Goal: Task Accomplishment & Management: Manage account settings

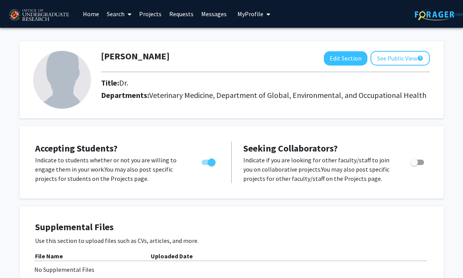
scroll to position [402, 0]
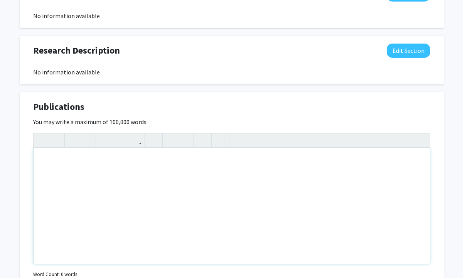
click at [82, 174] on div "Note to users with screen readers: Please deactivate our accessibility plugin f…" at bounding box center [232, 206] width 397 height 116
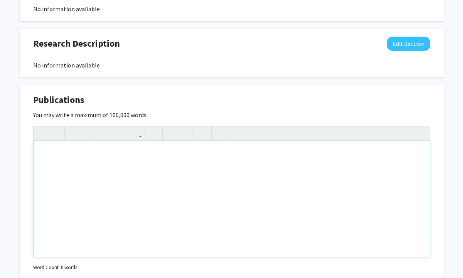
scroll to position [412, 0]
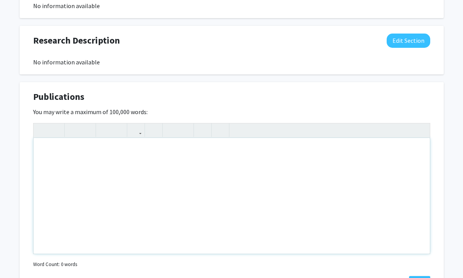
type textarea "<br><p>1. Yeh KB*, Bahnfleth WP, Bradford E, Cardona C, Coleman KK, Hudson PJ, …"
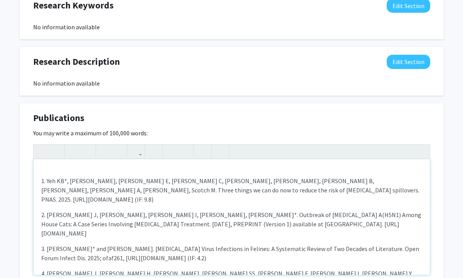
scroll to position [390, 0]
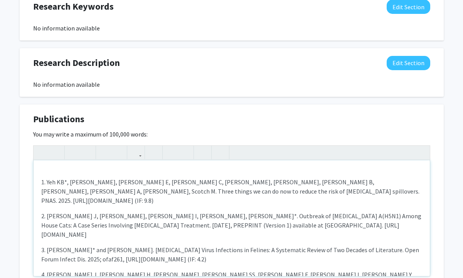
click at [68, 167] on div "1. Yeh KB*, Bahnfleth WP, Bradford E, Cardona C, Coleman KK, Hudson PJ, Dadonai…" at bounding box center [232, 218] width 397 height 116
click at [41, 182] on div "1. Yeh KB*, Bahnfleth WP, Bradford E, Cardona C, Coleman KK, Hudson PJ, Dadonai…" at bounding box center [232, 218] width 397 height 116
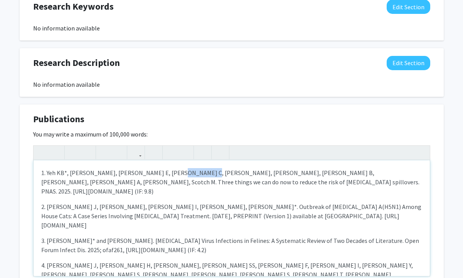
drag, startPoint x: 198, startPoint y: 172, endPoint x: 166, endPoint y: 172, distance: 31.2
click at [166, 172] on p "1. Yeh KB*, Bahnfleth WP, Bradford E, Cardona C, Coleman KK, Hudson PJ, Dadonai…" at bounding box center [231, 182] width 381 height 28
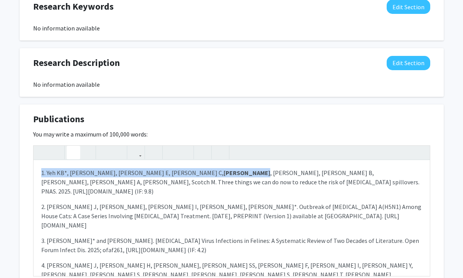
click at [74, 152] on icon "button" at bounding box center [73, 152] width 7 height 13
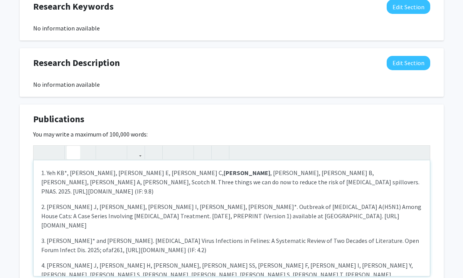
click at [101, 202] on p "2. Gomez J, Bemis IG, Shittu I, Gray GC, Coleman KK*. Outbreak of Highly Pathog…" at bounding box center [231, 216] width 381 height 28
drag, startPoint x: 175, startPoint y: 197, endPoint x: 141, endPoint y: 196, distance: 33.6
click at [141, 202] on p "2. Gomez J, Bemis IG, Shittu I, Gray GC, Coleman KK*. Outbreak of Highly Pathog…" at bounding box center [231, 216] width 381 height 28
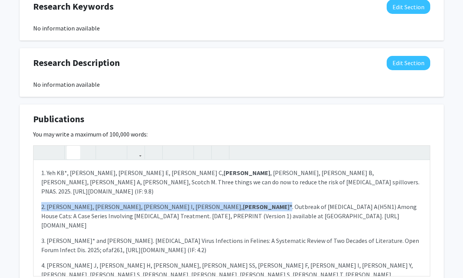
click at [70, 146] on use "button" at bounding box center [70, 146] width 0 height 0
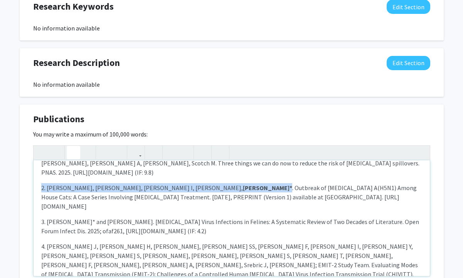
scroll to position [19, 0]
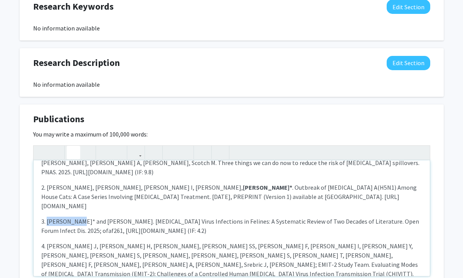
drag, startPoint x: 80, startPoint y: 203, endPoint x: 48, endPoint y: 202, distance: 31.6
click at [48, 217] on p "3. Coleman KK* and Bemis IG. Avian Influenza Virus Infections in Felines: A Sys…" at bounding box center [231, 226] width 381 height 19
click at [74, 151] on icon "button" at bounding box center [73, 152] width 7 height 13
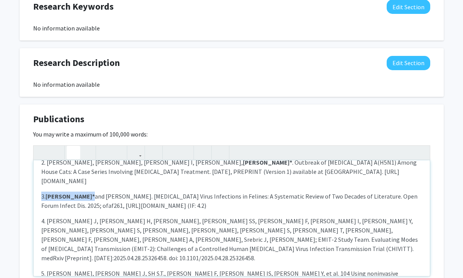
scroll to position [45, 0]
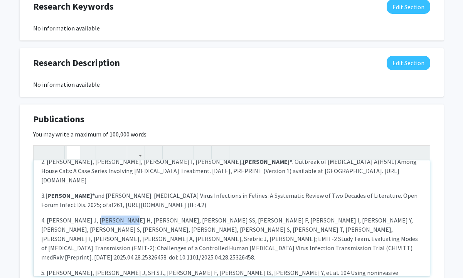
drag, startPoint x: 121, startPoint y: 202, endPoint x: 91, endPoint y: 201, distance: 29.7
click at [91, 216] on p "4. Lai J, Sobhani H, Coleman KK, Tai SS, Hong F, Sierra Maldonado I, Esparza Y,…" at bounding box center [231, 239] width 381 height 46
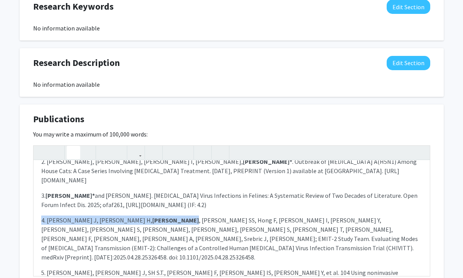
click at [73, 150] on icon "button" at bounding box center [73, 152] width 7 height 13
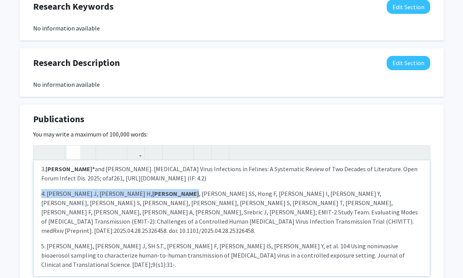
scroll to position [76, 0]
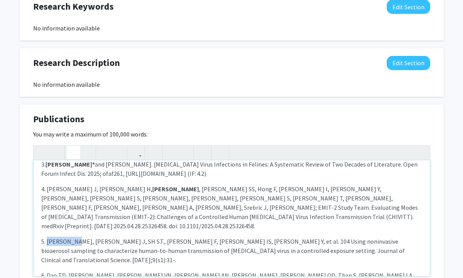
drag, startPoint x: 78, startPoint y: 213, endPoint x: 46, endPoint y: 212, distance: 31.3
click at [46, 237] on p "5. Coleman KK, Lai J, SH S.T., Hong F, Maldonado IS, Esparza Y, et al. 104 Usin…" at bounding box center [231, 251] width 381 height 28
click at [70, 146] on use "button" at bounding box center [70, 146] width 0 height 0
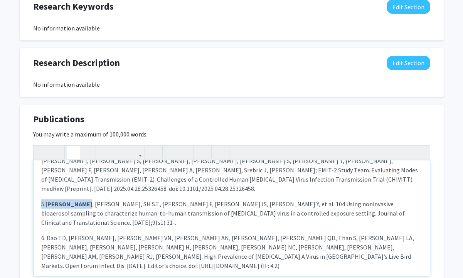
scroll to position [115, 0]
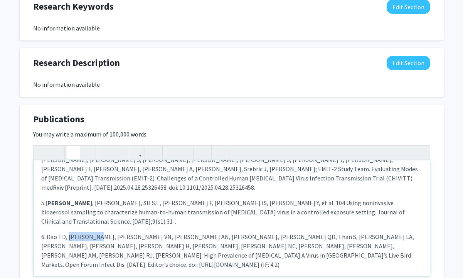
drag, startPoint x: 100, startPoint y: 200, endPoint x: 69, endPoint y: 200, distance: 30.9
click at [69, 232] on p "6. Dao TD, Coleman KK, Bui VN, Bui AN, Tran LH, Nguyen QD, Than S, Pulscher LA,…" at bounding box center [231, 250] width 381 height 37
click at [70, 146] on use "button" at bounding box center [70, 146] width 0 height 0
drag, startPoint x: 93, startPoint y: 235, endPoint x: 62, endPoint y: 233, distance: 30.9
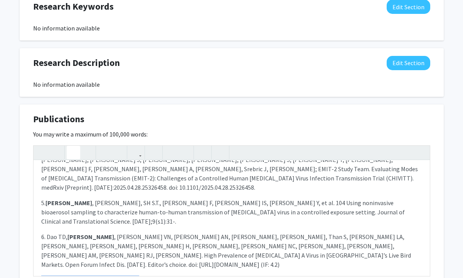
click at [70, 146] on use "button" at bounding box center [70, 146] width 0 height 0
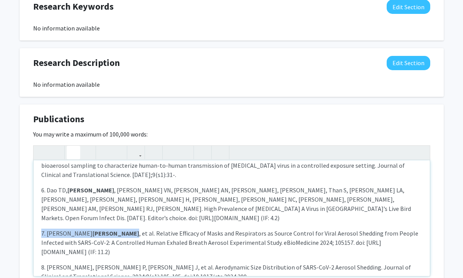
scroll to position [174, 0]
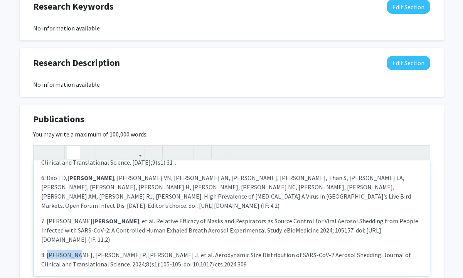
drag, startPoint x: 78, startPoint y: 209, endPoint x: 48, endPoint y: 209, distance: 30.5
click at [48, 250] on p "8. Coleman KK, Kalliomäki P, Lai J, et al. Aerodynamic Size Distribution of SAR…" at bounding box center [231, 259] width 381 height 19
click at [73, 150] on icon "button" at bounding box center [73, 152] width 7 height 13
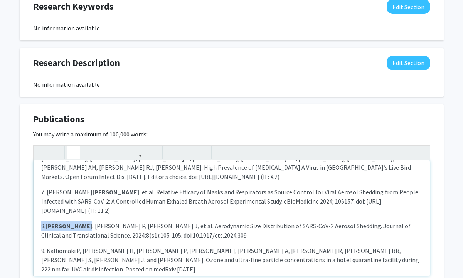
scroll to position [210, 0]
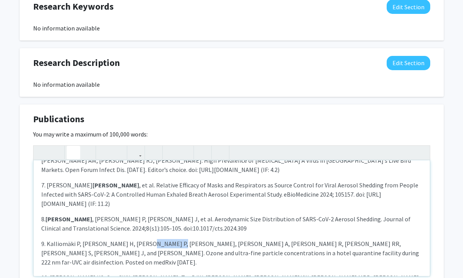
drag, startPoint x: 170, startPoint y: 198, endPoint x: 138, endPoint y: 197, distance: 31.3
click at [138, 239] on p "9. Kalliomäki P, Sobhani H, Stratton P, Coleman KK, Aditya Srikakulapu A, Sala…" at bounding box center [231, 253] width 381 height 28
click at [73, 153] on icon "button" at bounding box center [73, 152] width 7 height 13
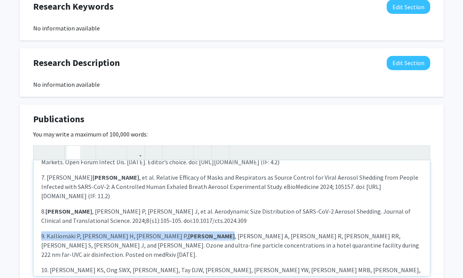
scroll to position [223, 0]
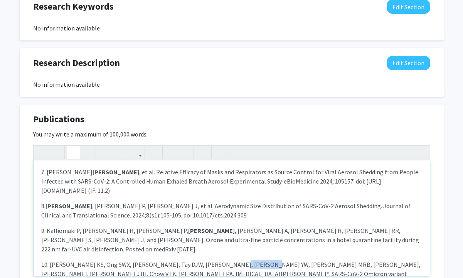
drag, startPoint x: 258, startPoint y: 209, endPoint x: 228, endPoint y: 208, distance: 30.1
click at [228, 260] on p "10. Tan KS, Ong SWX, Koh MH, Tay DJW, Aw DZH, Nah YW, Abdullah MRB, Coleman KK,…" at bounding box center [231, 274] width 381 height 28
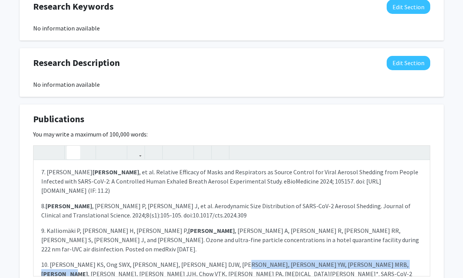
click at [73, 153] on icon "button" at bounding box center [73, 152] width 7 height 13
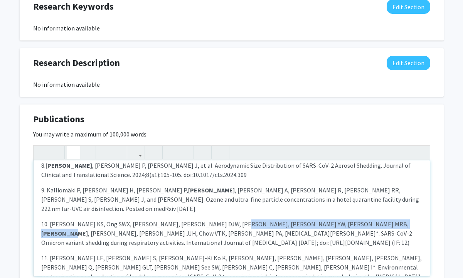
scroll to position [264, 0]
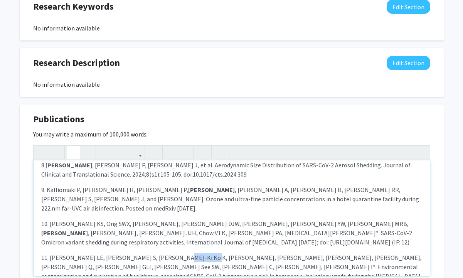
drag, startPoint x: 198, startPoint y: 202, endPoint x: 167, endPoint y: 201, distance: 30.9
click at [167, 253] on p "11. Wee LE, Arora S, Kwan-Ki Ko K, Conceicao EP, Coleman KK, Tan KY, Tohid HB, …" at bounding box center [231, 271] width 381 height 37
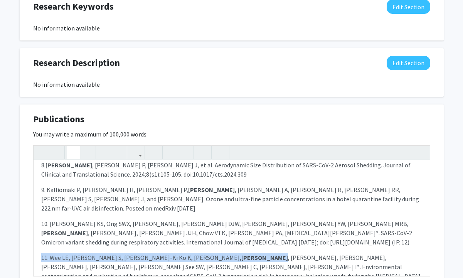
click at [73, 155] on icon "button" at bounding box center [73, 152] width 7 height 13
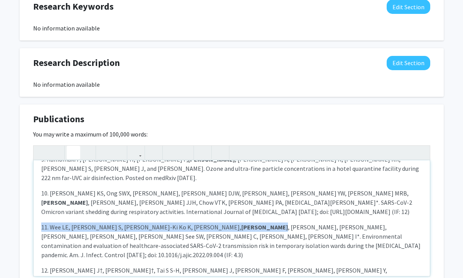
scroll to position [297, 0]
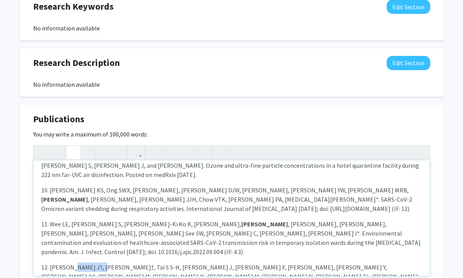
drag, startPoint x: 101, startPoint y: 202, endPoint x: 67, endPoint y: 201, distance: 33.9
click at [73, 152] on icon "button" at bounding box center [73, 152] width 7 height 13
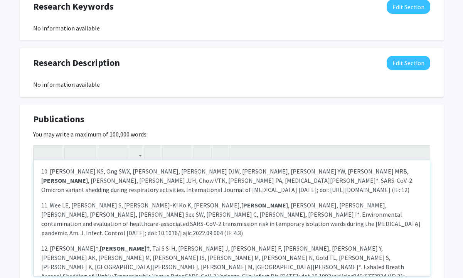
drag, startPoint x: 385, startPoint y: 218, endPoint x: 415, endPoint y: 218, distance: 30.5
click at [74, 150] on icon "button" at bounding box center [73, 152] width 7 height 13
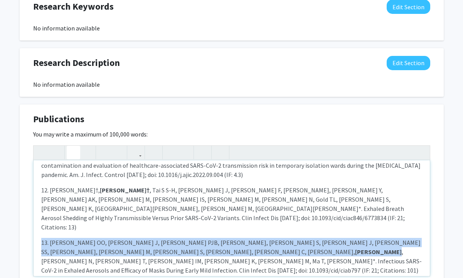
scroll to position [375, 0]
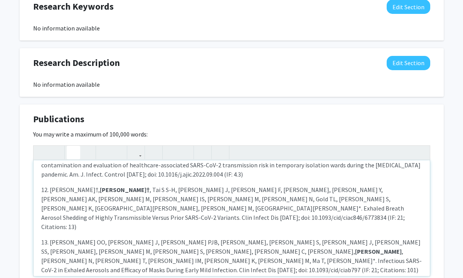
drag, startPoint x: 81, startPoint y: 193, endPoint x: 51, endPoint y: 194, distance: 29.7
click at [74, 151] on icon "button" at bounding box center [73, 152] width 7 height 13
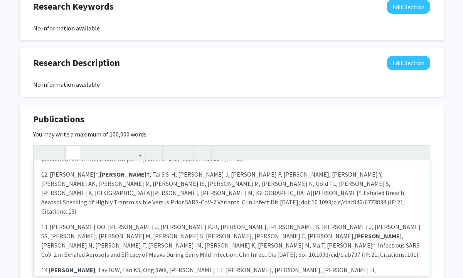
scroll to position [391, 0]
drag, startPoint x: 243, startPoint y: 211, endPoint x: 213, endPoint y: 211, distance: 30.1
click at [70, 146] on use "button" at bounding box center [70, 146] width 0 height 0
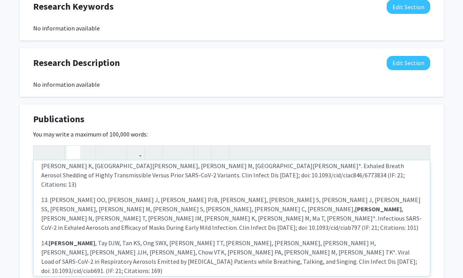
scroll to position [421, 0]
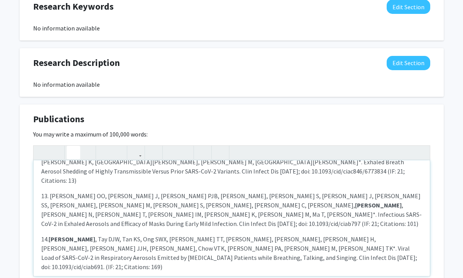
drag, startPoint x: 81, startPoint y: 215, endPoint x: 51, endPoint y: 215, distance: 30.5
click at [76, 151] on icon "button" at bounding box center [73, 152] width 7 height 13
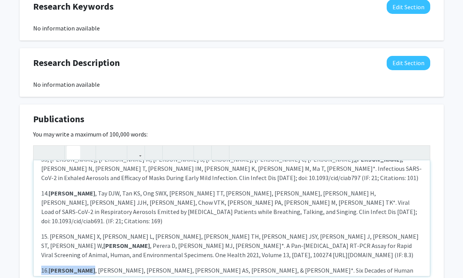
scroll to position [469, 0]
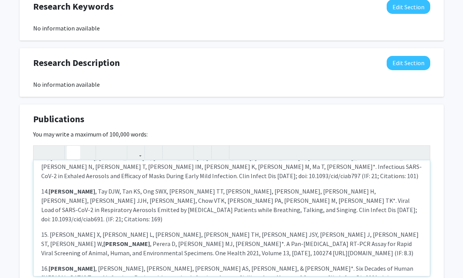
drag, startPoint x: 135, startPoint y: 190, endPoint x: 101, endPoint y: 189, distance: 34.0
click at [71, 149] on icon "button" at bounding box center [73, 152] width 7 height 13
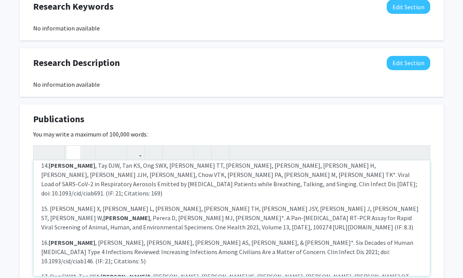
scroll to position [506, 0]
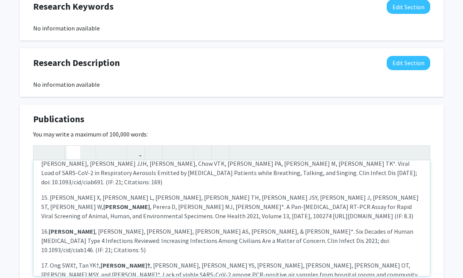
drag, startPoint x: 336, startPoint y: 188, endPoint x: 305, endPoint y: 186, distance: 30.9
click at [70, 146] on use "button" at bounding box center [70, 146] width 0 height 0
drag, startPoint x: 84, startPoint y: 222, endPoint x: 51, endPoint y: 221, distance: 32.8
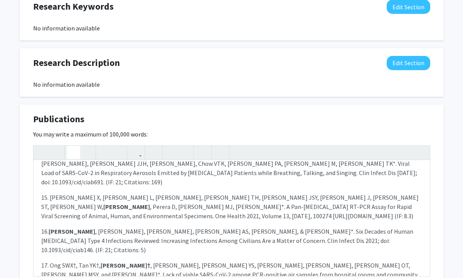
click at [75, 153] on icon "button" at bounding box center [73, 152] width 7 height 13
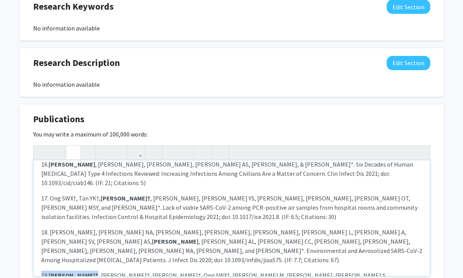
scroll to position [577, 0]
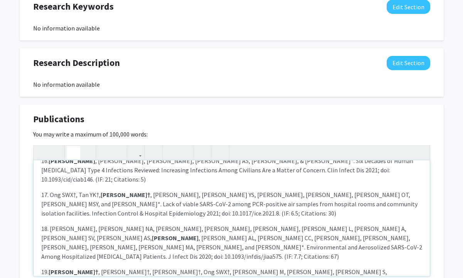
drag, startPoint x: 106, startPoint y: 196, endPoint x: 76, endPoint y: 195, distance: 30.5
click at [70, 146] on use "button" at bounding box center [70, 146] width 0 height 0
drag, startPoint x: 130, startPoint y: 227, endPoint x: 99, endPoint y: 225, distance: 30.9
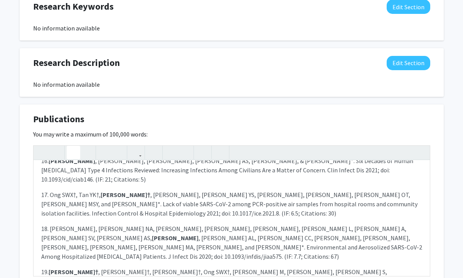
click at [73, 156] on icon "button" at bounding box center [73, 152] width 7 height 13
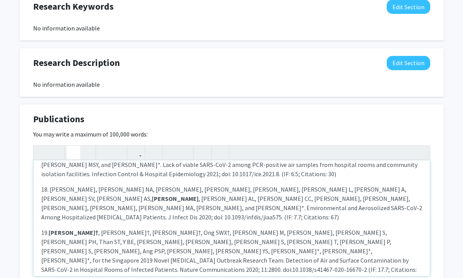
scroll to position [638, 0]
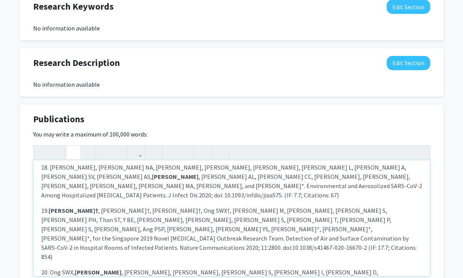
drag, startPoint x: 177, startPoint y: 200, endPoint x: 147, endPoint y: 199, distance: 30.9
click at [70, 146] on use "button" at bounding box center [70, 146] width 0 height 0
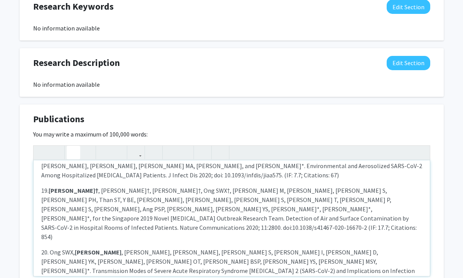
scroll to position [659, 0]
drag, startPoint x: 81, startPoint y: 205, endPoint x: 51, endPoint y: 203, distance: 30.1
click at [70, 146] on use "button" at bounding box center [70, 146] width 0 height 0
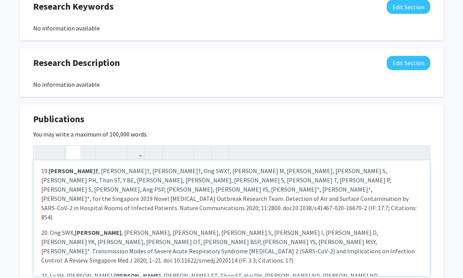
drag, startPoint x: 83, startPoint y: 220, endPoint x: 51, endPoint y: 223, distance: 32.2
click at [76, 152] on icon "button" at bounding box center [73, 152] width 7 height 13
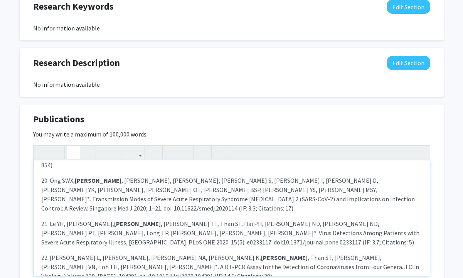
scroll to position [724, 0]
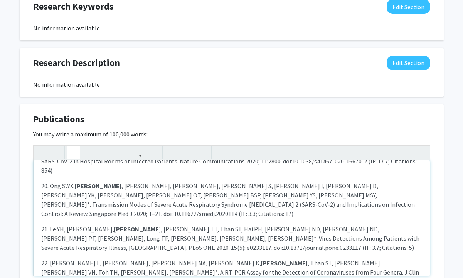
drag, startPoint x: 110, startPoint y: 197, endPoint x: 76, endPoint y: 196, distance: 33.2
click at [70, 146] on use "button" at bounding box center [70, 146] width 0 height 0
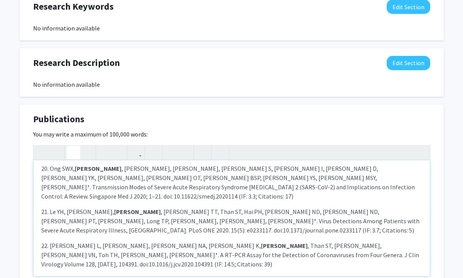
scroll to position [743, 0]
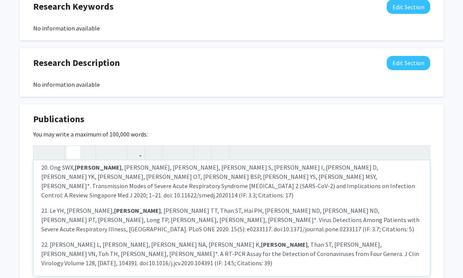
drag, startPoint x: 274, startPoint y: 204, endPoint x: 241, endPoint y: 203, distance: 32.5
click at [74, 155] on icon "button" at bounding box center [73, 152] width 7 height 13
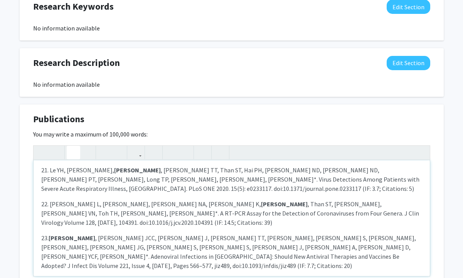
scroll to position [784, 0]
drag, startPoint x: 83, startPoint y: 187, endPoint x: 51, endPoint y: 187, distance: 32.8
click at [77, 155] on button "button" at bounding box center [74, 153] width 14 height 14
drag, startPoint x: 132, startPoint y: 214, endPoint x: 102, endPoint y: 213, distance: 30.1
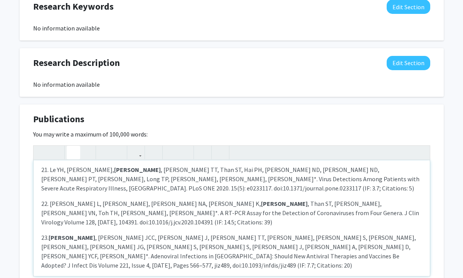
click at [73, 151] on icon "button" at bounding box center [73, 152] width 7 height 13
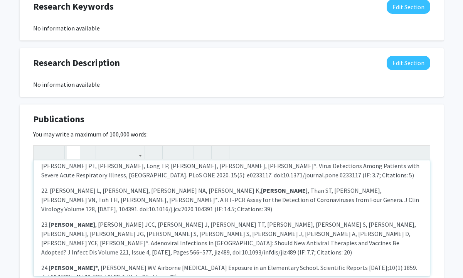
scroll to position [816, 0]
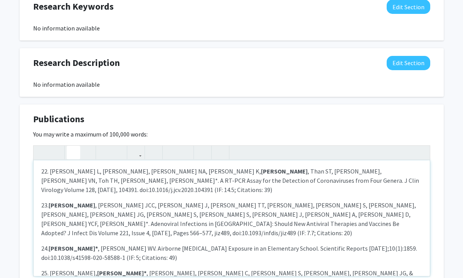
drag, startPoint x: 81, startPoint y: 215, endPoint x: 51, endPoint y: 215, distance: 30.5
click at [74, 154] on icon "button" at bounding box center [73, 152] width 7 height 13
drag, startPoint x: 85, startPoint y: 239, endPoint x: 50, endPoint y: 238, distance: 34.7
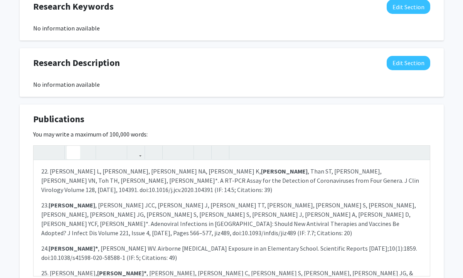
click at [75, 152] on icon "button" at bounding box center [73, 152] width 7 height 13
click at [138, 228] on div "1. Yeh KB*, Bahnfleth WP, Bradford E, Cardona C, Coleman KK , Hudson PJ, Dadona…" at bounding box center [232, 218] width 397 height 116
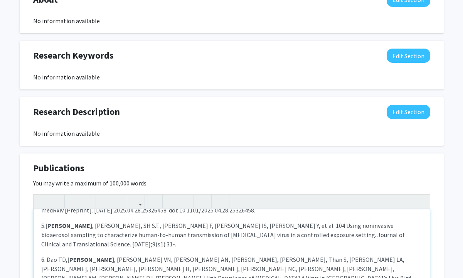
scroll to position [0, 0]
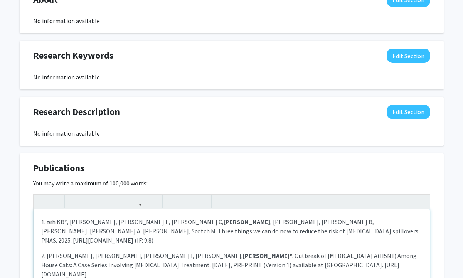
click at [41, 221] on div "1. Yeh KB*, Bahnfleth WP, Bradford E, Cardona C, Coleman KK , Hudson PJ, Dadona…" at bounding box center [232, 267] width 397 height 116
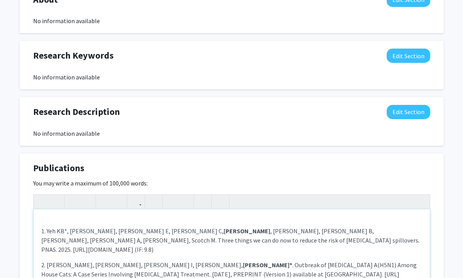
click at [55, 219] on div "1. Yeh KB*, Bahnfleth WP, Bradford E, Cardona C, Coleman KK , Hudson PJ, Dadona…" at bounding box center [232, 267] width 397 height 116
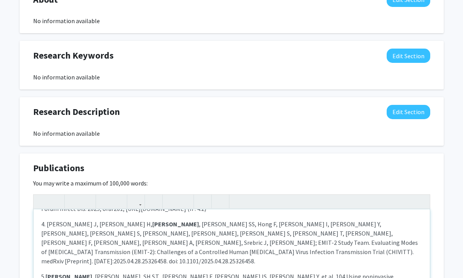
scroll to position [130, 0]
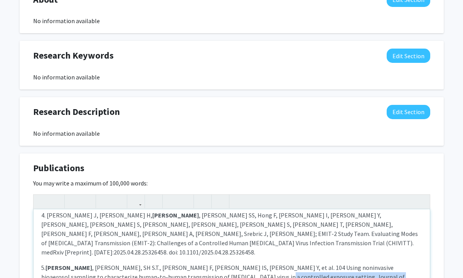
drag, startPoint x: 204, startPoint y: 250, endPoint x: 317, endPoint y: 251, distance: 112.7
click at [317, 263] on p "5. Coleman KK , Lai J, SH S.T., Hong F, Maldonado IS, Esparza Y, et al. 104 Usi…" at bounding box center [231, 277] width 381 height 28
click at [223, 201] on icon "button" at bounding box center [220, 201] width 7 height 13
click at [42, 201] on icon "button" at bounding box center [42, 201] width 7 height 13
click at [140, 204] on button "button" at bounding box center [136, 202] width 14 height 14
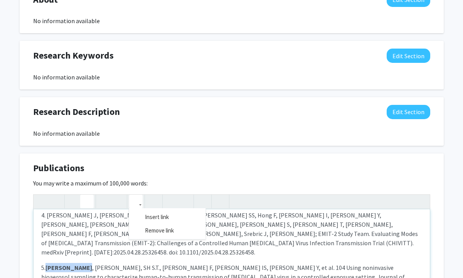
click at [89, 204] on icon "button" at bounding box center [87, 201] width 7 height 13
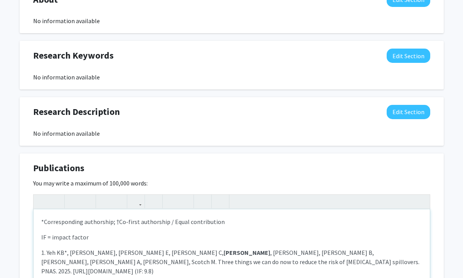
scroll to position [17, 0]
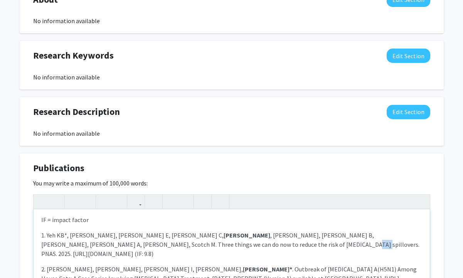
drag, startPoint x: 214, startPoint y: 245, endPoint x: 201, endPoint y: 245, distance: 12.7
click at [201, 245] on p "1. Yeh KB*, Bahnfleth WP, Bradford E, Cardona C, Coleman KK , Hudson PJ, Dadona…" at bounding box center [231, 245] width 381 height 28
click at [84, 195] on use "button" at bounding box center [84, 195] width 0 height 0
click at [124, 265] on p "2. Gomez J, Bemis IG, Shittu I, Gray GC, Coleman KK* . Outbreak of Highly Patho…" at bounding box center [231, 279] width 381 height 28
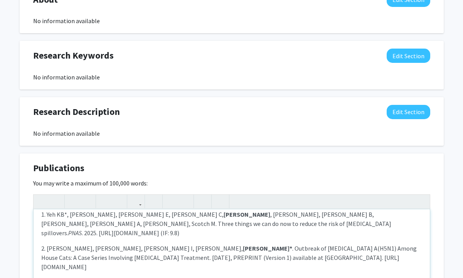
scroll to position [42, 0]
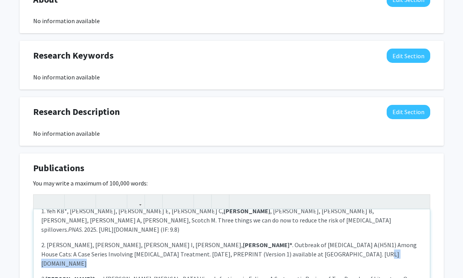
drag, startPoint x: 290, startPoint y: 246, endPoint x: 247, endPoint y: 245, distance: 43.6
click at [247, 245] on p "2. Gomez J, Bemis IG, Shittu I, Gray GC, Coleman KK* . Outbreak of Highly Patho…" at bounding box center [231, 254] width 381 height 28
click at [87, 201] on icon "button" at bounding box center [87, 201] width 7 height 13
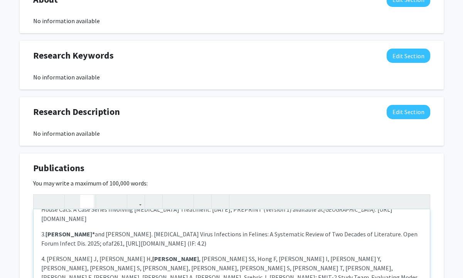
scroll to position [88, 0]
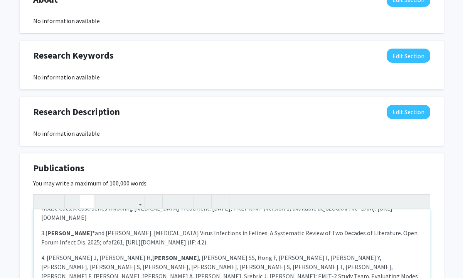
drag, startPoint x: 291, startPoint y: 259, endPoint x: 269, endPoint y: 259, distance: 21.6
click at [269, 259] on p "4. Lai J, Sobhani H, Coleman KK , Tai SS, Hong F, Sierra Maldonado I, Esparza Y…" at bounding box center [231, 276] width 381 height 46
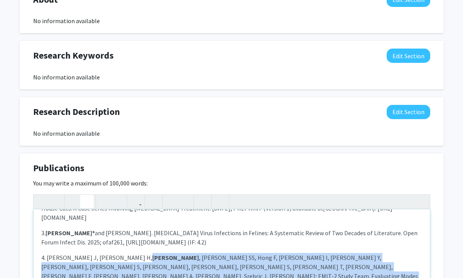
click at [87, 204] on icon "button" at bounding box center [87, 201] width 7 height 13
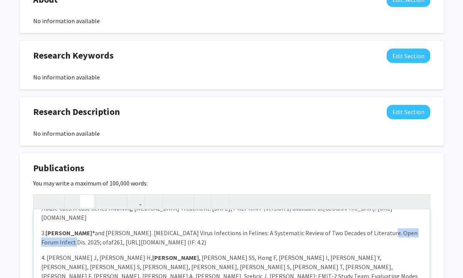
drag, startPoint x: 358, startPoint y: 214, endPoint x: 414, endPoint y: 215, distance: 55.6
click at [414, 228] on p "3. Coleman KK* and Bemis IG. Avian Influenza Virus Infections in Felines: A Sys…" at bounding box center [231, 237] width 381 height 19
click at [88, 200] on icon "button" at bounding box center [87, 201] width 7 height 13
click at [111, 253] on p "4. Lai J, Sobhani H, Coleman KK , Tai SS, Hong F, Sierra Maldonado I, Esparza Y…" at bounding box center [231, 276] width 381 height 46
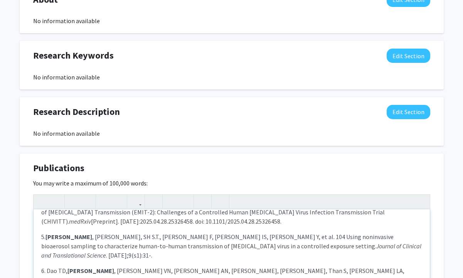
scroll to position [161, 0]
drag, startPoint x: 97, startPoint y: 252, endPoint x: 41, endPoint y: 250, distance: 56.3
click at [88, 201] on icon "button" at bounding box center [87, 201] width 7 height 13
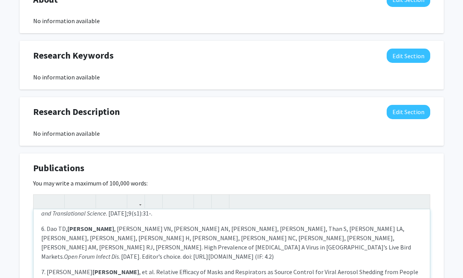
scroll to position [201, 0]
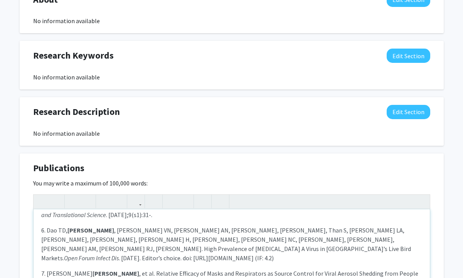
drag, startPoint x: 226, startPoint y: 236, endPoint x: 260, endPoint y: 237, distance: 34.0
click at [260, 269] on p "7. Lai J, Coleman KK , et al. Relative Efficacy of Masks and Respirators as Sou…" at bounding box center [231, 283] width 381 height 28
click at [84, 201] on icon "button" at bounding box center [87, 201] width 7 height 13
click at [144, 269] on p "7. Lai J, Coleman KK , et al. Relative Efficacy of Masks and Respirators as Sou…" at bounding box center [231, 283] width 381 height 28
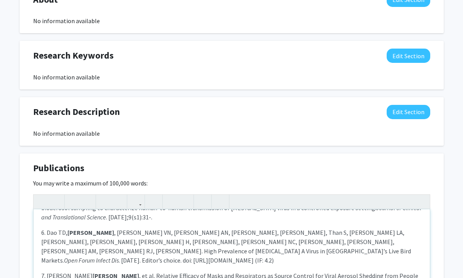
scroll to position [195, 0]
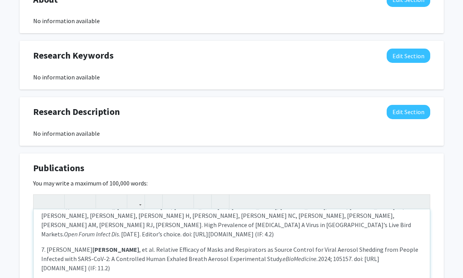
scroll to position [229, 0]
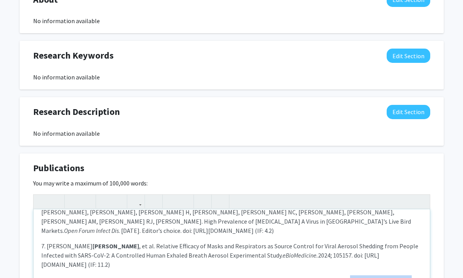
drag, startPoint x: 310, startPoint y: 235, endPoint x: 60, endPoint y: 242, distance: 250.1
click at [88, 200] on icon "button" at bounding box center [87, 201] width 7 height 13
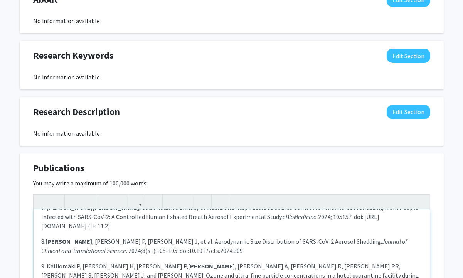
scroll to position [261, 0]
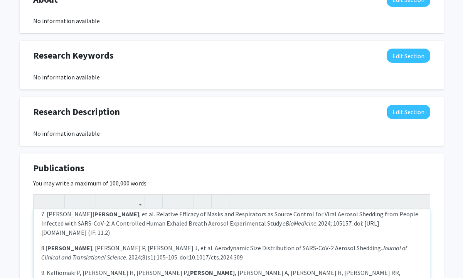
drag, startPoint x: 356, startPoint y: 236, endPoint x: 377, endPoint y: 236, distance: 21.6
click at [377, 268] on p "9. Kalliomäki P, Sobhani H, Stratton P, Coleman KK , Aditya Srikakulapu A, Sal…" at bounding box center [231, 282] width 381 height 28
click at [84, 195] on use "button" at bounding box center [84, 195] width 0 height 0
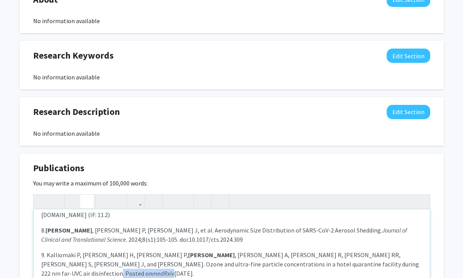
scroll to position [279, 0]
drag, startPoint x: 199, startPoint y: 242, endPoint x: 310, endPoint y: 243, distance: 111.5
click at [89, 204] on icon "button" at bounding box center [87, 201] width 7 height 13
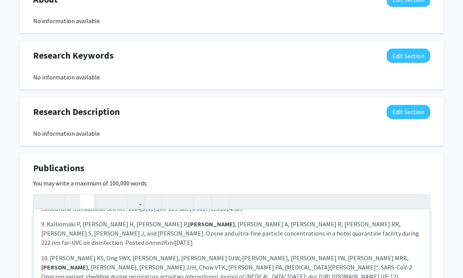
scroll to position [319, 0]
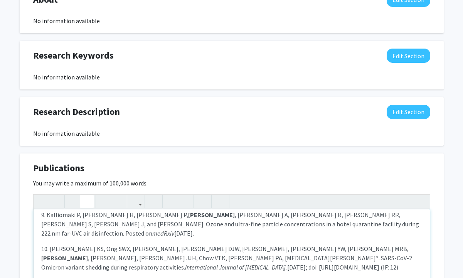
drag, startPoint x: 95, startPoint y: 245, endPoint x: 148, endPoint y: 242, distance: 53.3
click at [87, 202] on icon "button" at bounding box center [87, 201] width 7 height 13
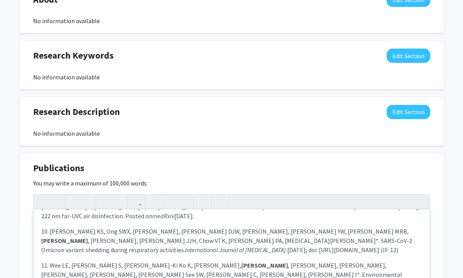
scroll to position [341, 0]
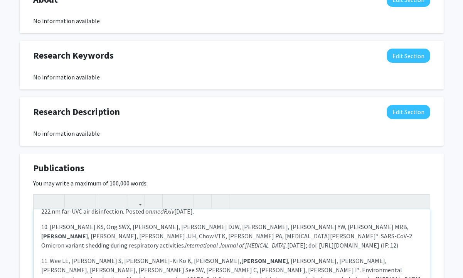
drag, startPoint x: 76, startPoint y: 257, endPoint x: 40, endPoint y: 257, distance: 35.5
click at [40, 257] on div "*Corresponding authorship; †Co-first authorship / Equal contribution IF = impac…" at bounding box center [232, 267] width 397 height 116
click at [88, 202] on icon "button" at bounding box center [87, 201] width 7 height 13
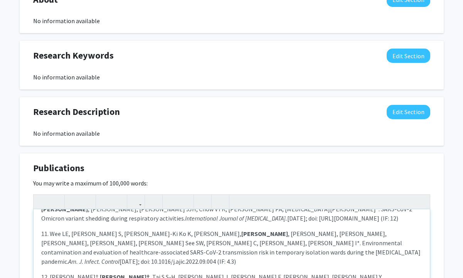
scroll to position [375, 0]
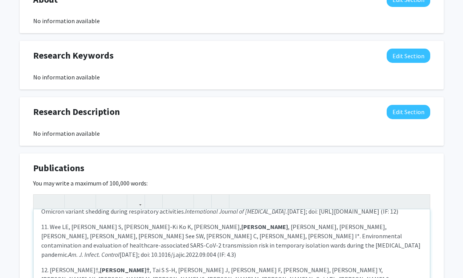
drag, startPoint x: 113, startPoint y: 258, endPoint x: 79, endPoint y: 258, distance: 34.3
click at [90, 203] on icon "button" at bounding box center [87, 201] width 7 height 13
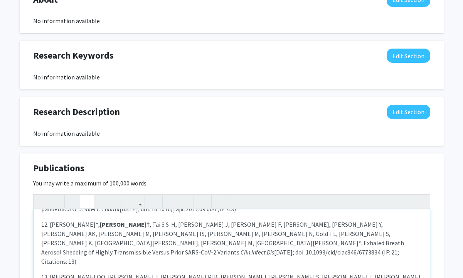
scroll to position [420, 0]
drag, startPoint x: 353, startPoint y: 236, endPoint x: 387, endPoint y: 235, distance: 34.0
click at [89, 201] on icon "button" at bounding box center [87, 201] width 7 height 13
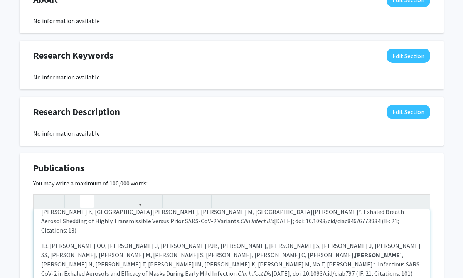
scroll to position [451, 0]
drag, startPoint x: 228, startPoint y: 238, endPoint x: 256, endPoint y: 238, distance: 28.5
click at [88, 200] on icon "button" at bounding box center [87, 201] width 7 height 13
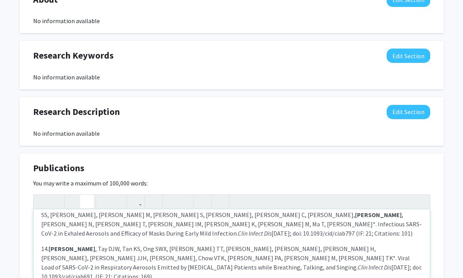
scroll to position [491, 0]
drag, startPoint x: 201, startPoint y: 235, endPoint x: 235, endPoint y: 234, distance: 34.0
click at [88, 200] on icon "button" at bounding box center [87, 201] width 7 height 13
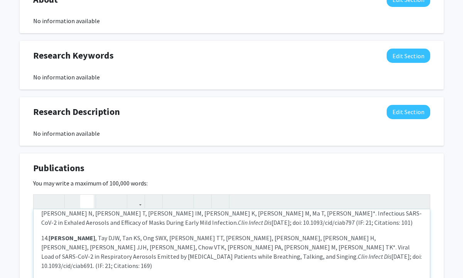
scroll to position [505, 0]
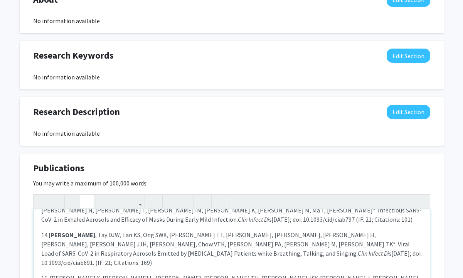
drag, startPoint x: 236, startPoint y: 244, endPoint x: 344, endPoint y: 244, distance: 107.2
click at [87, 201] on icon "button" at bounding box center [87, 201] width 7 height 13
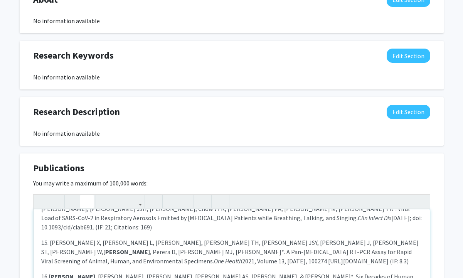
scroll to position [546, 0]
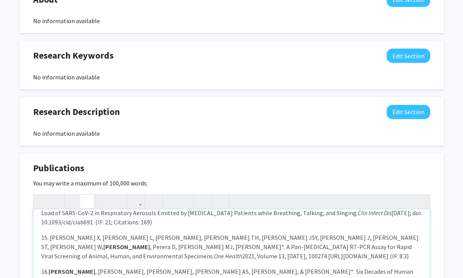
drag, startPoint x: 123, startPoint y: 247, endPoint x: 151, endPoint y: 247, distance: 27.4
click at [87, 201] on icon "button" at bounding box center [87, 201] width 7 height 13
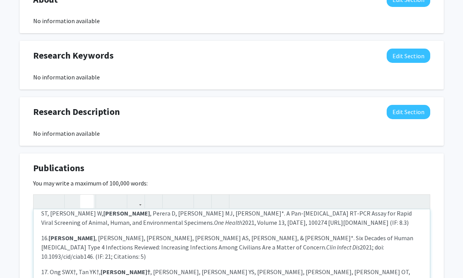
scroll to position [582, 0]
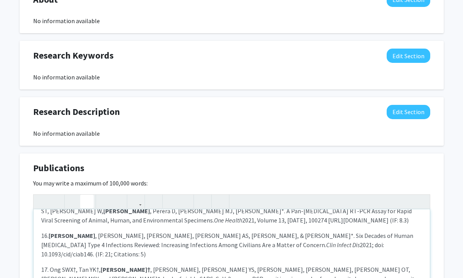
drag, startPoint x: 336, startPoint y: 245, endPoint x: 398, endPoint y: 248, distance: 62.2
click at [88, 202] on icon "button" at bounding box center [87, 201] width 7 height 13
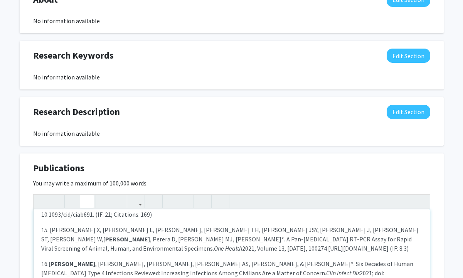
scroll to position [559, 0]
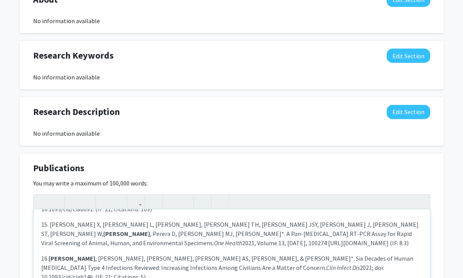
click at [221, 243] on p "1. Yeh KB*, Bahnfleth WP, Bradford E, Cardona C, Coleman KK , Hudson PJ, Dadona…" at bounding box center [231, 249] width 381 height 1120
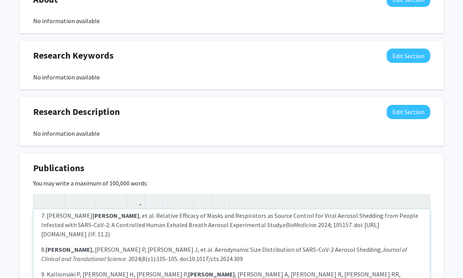
scroll to position [269, 0]
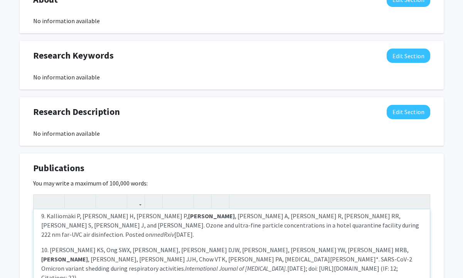
scroll to position [324, 0]
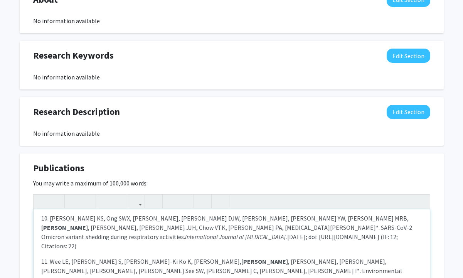
scroll to position [348, 0]
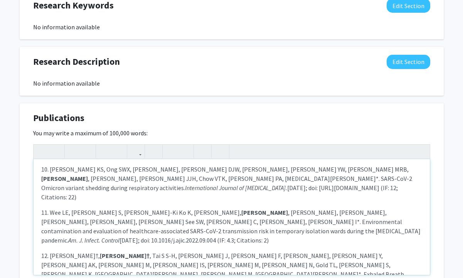
scroll to position [397, 0]
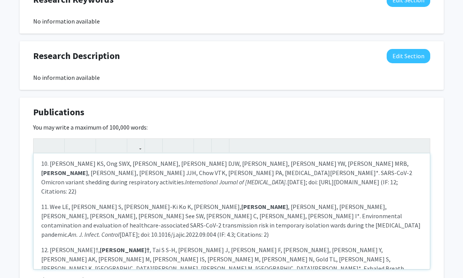
click at [245, 245] on p "12. Lai J†, Coleman KK† , Tai S S-H, German J, Hong F, Albert B, Esparza Y, Sri…" at bounding box center [231, 268] width 381 height 46
drag, startPoint x: 261, startPoint y: 228, endPoint x: 254, endPoint y: 227, distance: 7.4
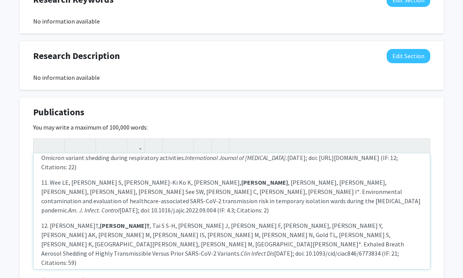
scroll to position [373, 0]
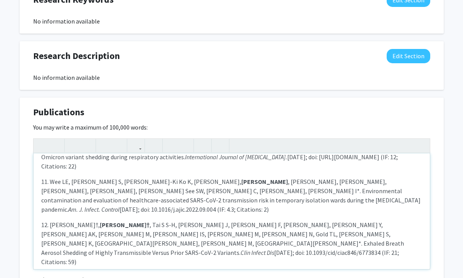
drag, startPoint x: 159, startPoint y: 238, endPoint x: 151, endPoint y: 237, distance: 8.1
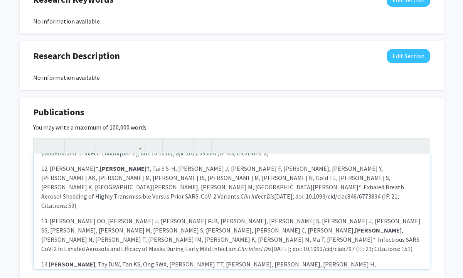
scroll to position [419, 0]
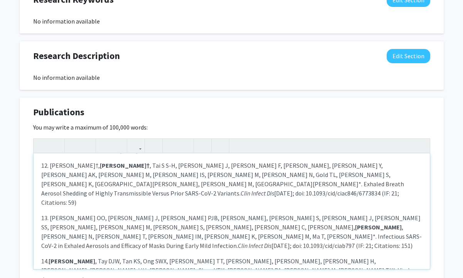
scroll to position [433, 0]
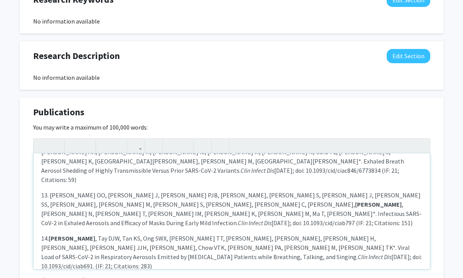
scroll to position [459, 0]
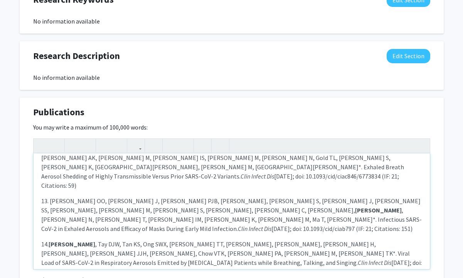
scroll to position [450, 0]
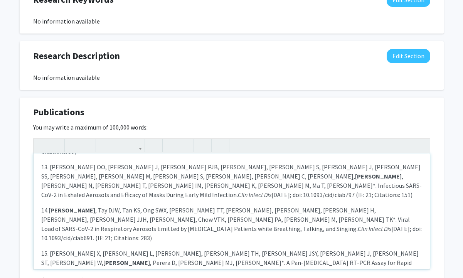
scroll to position [485, 0]
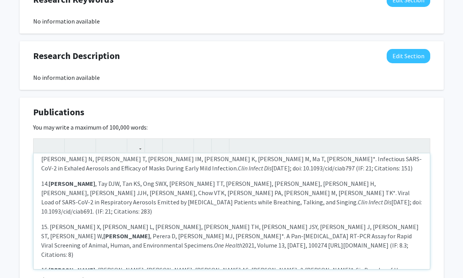
scroll to position [519, 0]
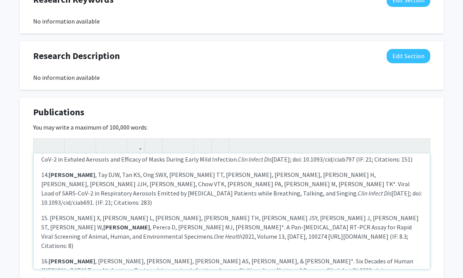
drag, startPoint x: 289, startPoint y: 216, endPoint x: 284, endPoint y: 216, distance: 4.6
click at [306, 227] on p "1. Yeh KB*, Bahnfleth WP, Bradford E, Cardona C, Coleman KK , Hudson PJ, Dadona…" at bounding box center [231, 242] width 381 height 1139
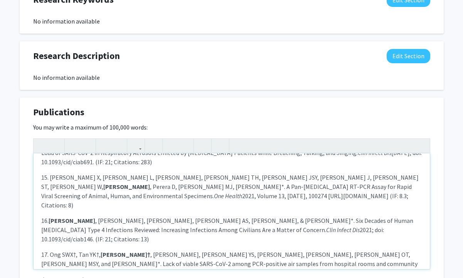
scroll to position [559, 0]
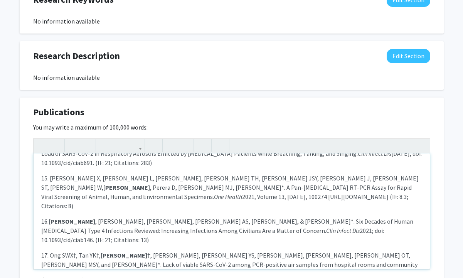
drag, startPoint x: 206, startPoint y: 221, endPoint x: 196, endPoint y: 221, distance: 9.7
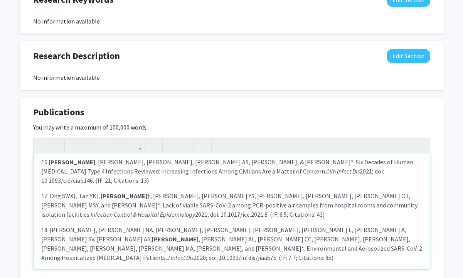
scroll to position [623, 0]
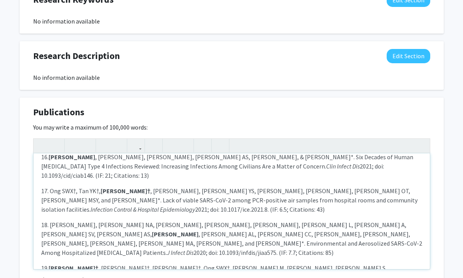
drag, startPoint x: 163, startPoint y: 250, endPoint x: 128, endPoint y: 248, distance: 35.5
click at [87, 146] on icon "button" at bounding box center [87, 145] width 7 height 13
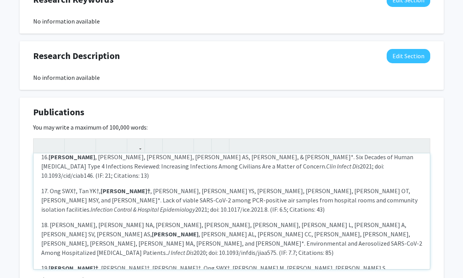
drag, startPoint x: 272, startPoint y: 216, endPoint x: 296, endPoint y: 216, distance: 23.5
click at [88, 145] on icon "button" at bounding box center [87, 145] width 7 height 13
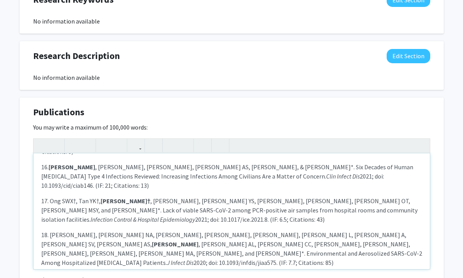
drag, startPoint x: 391, startPoint y: 192, endPoint x: 58, endPoint y: 203, distance: 333.1
click at [88, 147] on icon "button" at bounding box center [87, 145] width 7 height 13
click at [126, 206] on p "1. Yeh KB*, Bahnfleth WP, Bradford E, Cardona C, Coleman KK , Hudson PJ, Dadona…" at bounding box center [231, 148] width 381 height 1139
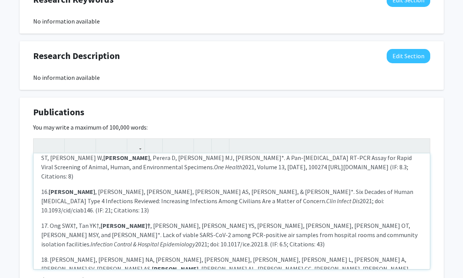
scroll to position [575, 0]
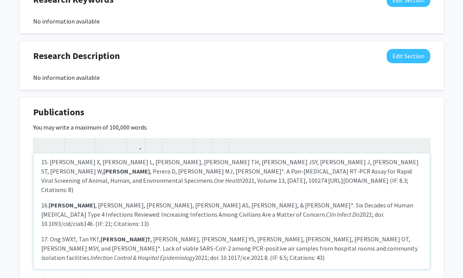
drag, startPoint x: 205, startPoint y: 203, endPoint x: 198, endPoint y: 203, distance: 7.3
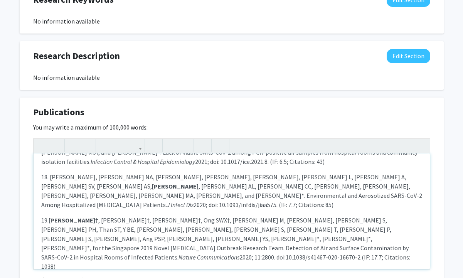
scroll to position [672, 0]
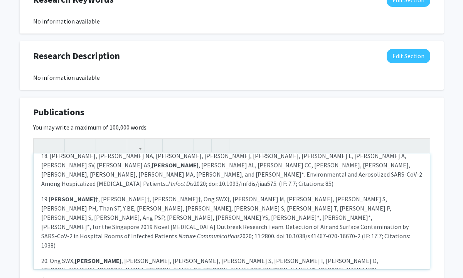
scroll to position [708, 0]
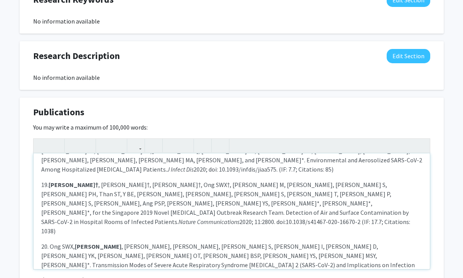
drag, startPoint x: 388, startPoint y: 191, endPoint x: 416, endPoint y: 191, distance: 27.8
click at [84, 139] on use "button" at bounding box center [84, 139] width 0 height 0
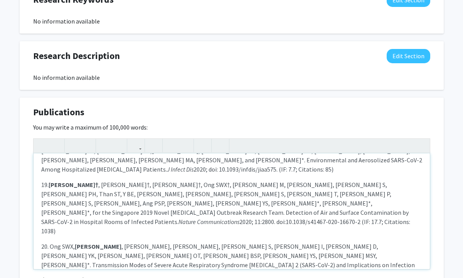
drag, startPoint x: 272, startPoint y: 216, endPoint x: 316, endPoint y: 216, distance: 44.0
click at [89, 144] on icon "button" at bounding box center [87, 145] width 7 height 13
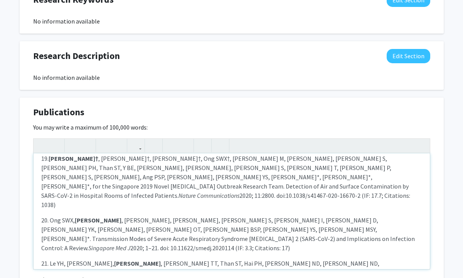
scroll to position [732, 0]
drag, startPoint x: 148, startPoint y: 224, endPoint x: 195, endPoint y: 223, distance: 47.5
click at [89, 147] on icon "button" at bounding box center [87, 145] width 7 height 13
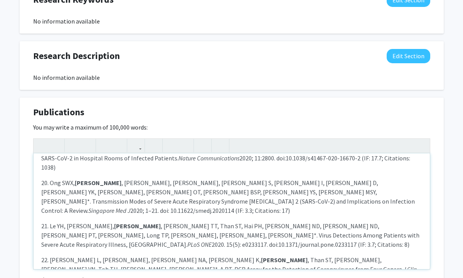
scroll to position [778, 0]
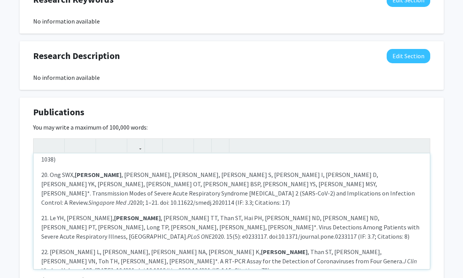
drag, startPoint x: 304, startPoint y: 192, endPoint x: 396, endPoint y: 208, distance: 93.2
drag, startPoint x: 391, startPoint y: 203, endPoint x: 386, endPoint y: 203, distance: 4.6
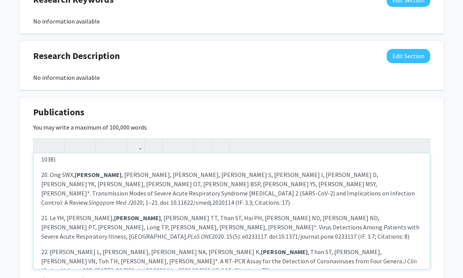
drag, startPoint x: 179, startPoint y: 202, endPoint x: 213, endPoint y: 201, distance: 33.6
click at [88, 145] on icon "button" at bounding box center [87, 145] width 7 height 13
drag, startPoint x: 384, startPoint y: 202, endPoint x: 390, endPoint y: 203, distance: 5.4
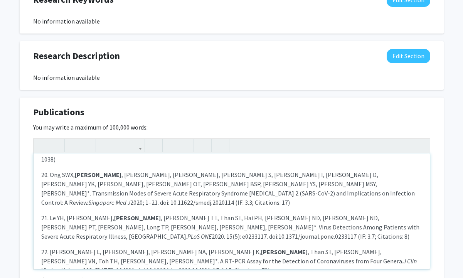
drag, startPoint x: 315, startPoint y: 228, endPoint x: 309, endPoint y: 227, distance: 5.4
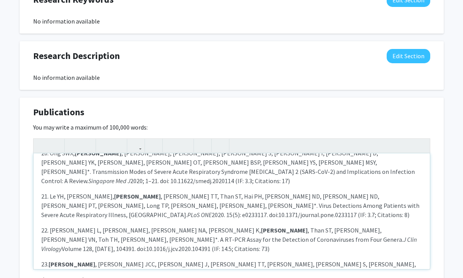
scroll to position [809, 0]
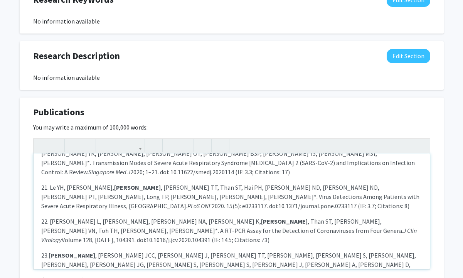
drag, startPoint x: 146, startPoint y: 197, endPoint x: 102, endPoint y: 195, distance: 44.0
click at [86, 145] on icon "button" at bounding box center [87, 145] width 7 height 13
drag, startPoint x: 96, startPoint y: 221, endPoint x: 39, endPoint y: 221, distance: 57.1
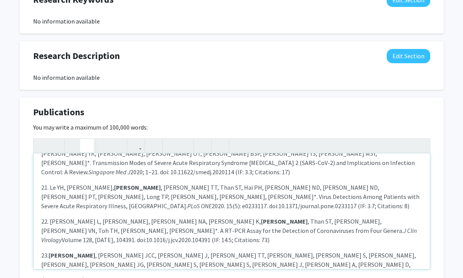
click at [39, 221] on div "*Corresponding authorship; †Co-first authorship / Equal contribution IF = impac…" at bounding box center [232, 212] width 397 height 116
click at [88, 147] on icon "button" at bounding box center [87, 145] width 7 height 13
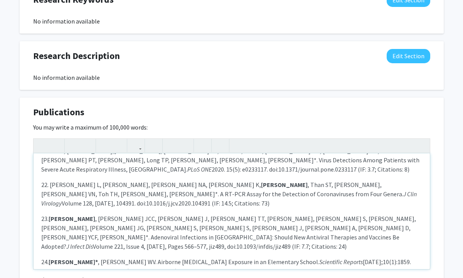
scroll to position [846, 0]
drag, startPoint x: 371, startPoint y: 208, endPoint x: 396, endPoint y: 208, distance: 24.7
click at [91, 146] on button "button" at bounding box center [87, 146] width 14 height 14
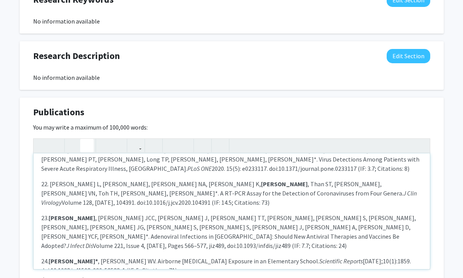
drag, startPoint x: 198, startPoint y: 218, endPoint x: 192, endPoint y: 218, distance: 5.0
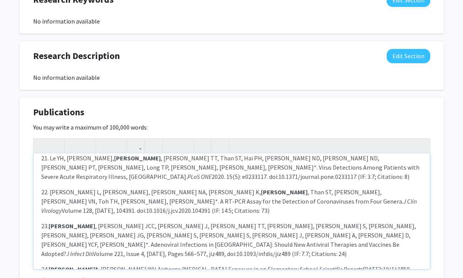
type textarea "<p>*Corresponding authorship; †Co-first authorship / Equal contribution</p><p>I…"
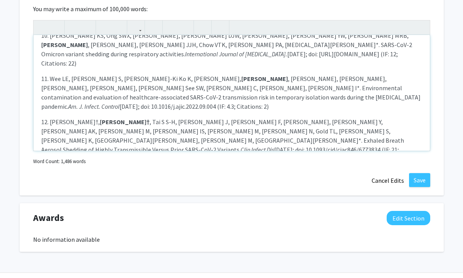
scroll to position [362, 0]
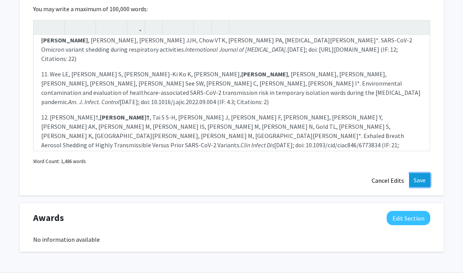
click at [421, 182] on button "Save" at bounding box center [419, 180] width 21 height 14
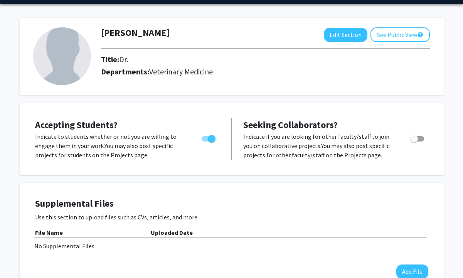
scroll to position [0, 0]
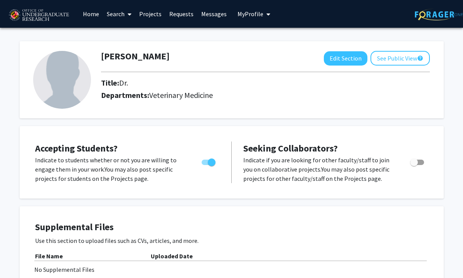
click at [205, 98] on span "Veterinary Medicine" at bounding box center [181, 95] width 64 height 10
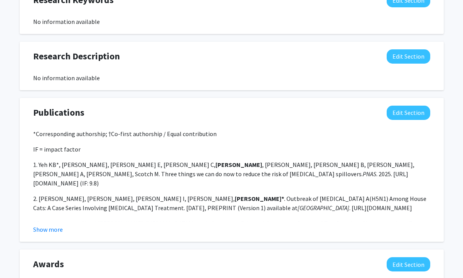
scroll to position [402, 0]
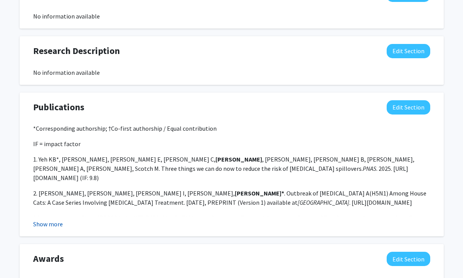
click at [54, 223] on button "Show more" at bounding box center [48, 224] width 30 height 9
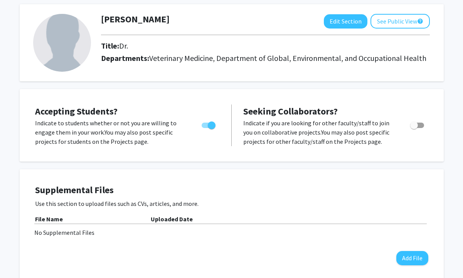
scroll to position [0, 0]
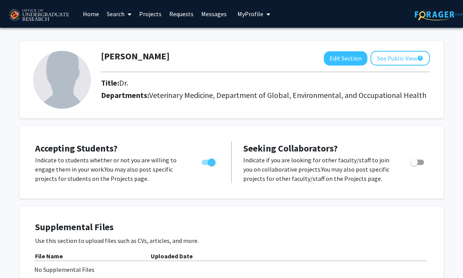
click at [147, 15] on link "Projects" at bounding box center [150, 13] width 30 height 27
